Goal: Navigation & Orientation: Find specific page/section

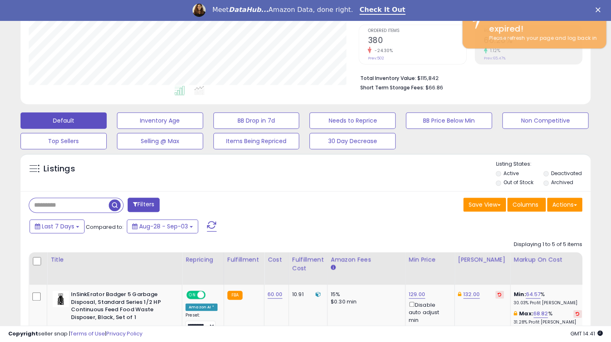
scroll to position [168, 330]
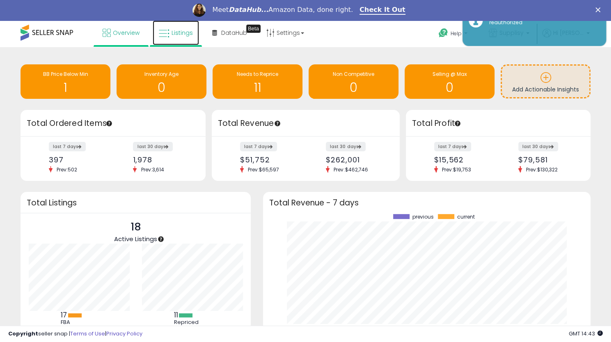
click at [180, 35] on span "Listings" at bounding box center [182, 33] width 21 height 8
click at [164, 31] on icon at bounding box center [164, 33] width 11 height 11
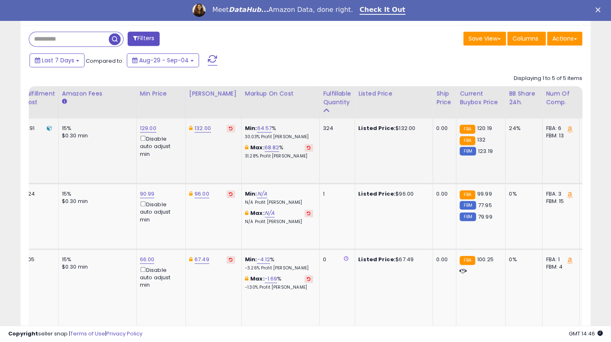
scroll to position [0, 268]
